Goal: Information Seeking & Learning: Learn about a topic

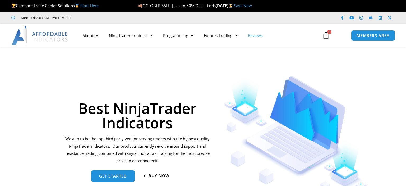
click at [260, 40] on link "Reviews" at bounding box center [254, 35] width 25 height 12
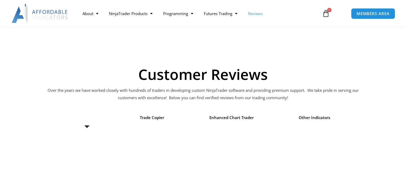
scroll to position [548, 0]
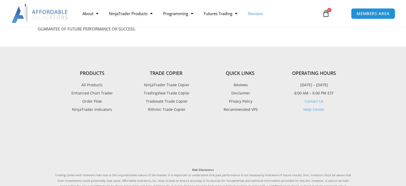
click at [170, 95] on span "TradingView Trade Copier" at bounding box center [165, 93] width 47 height 7
